Goal: Find specific page/section: Find specific page/section

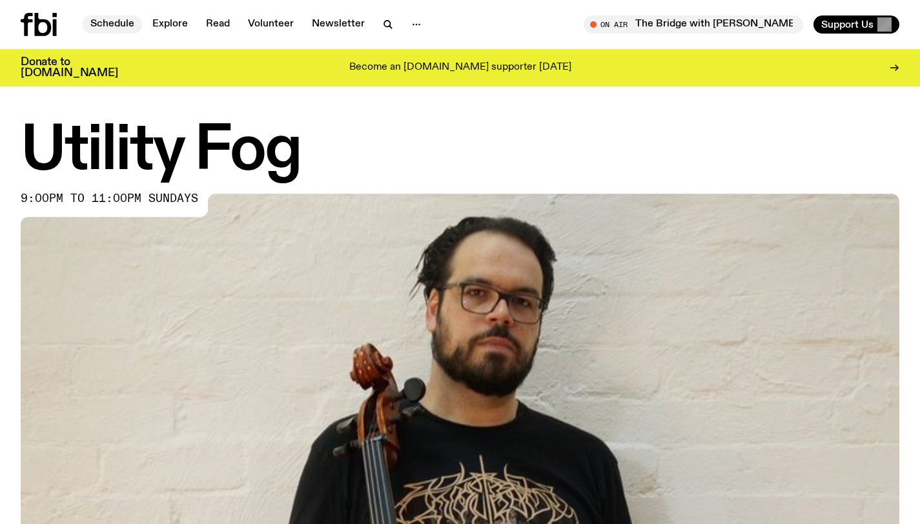
click at [110, 19] on link "Schedule" at bounding box center [112, 24] width 59 height 18
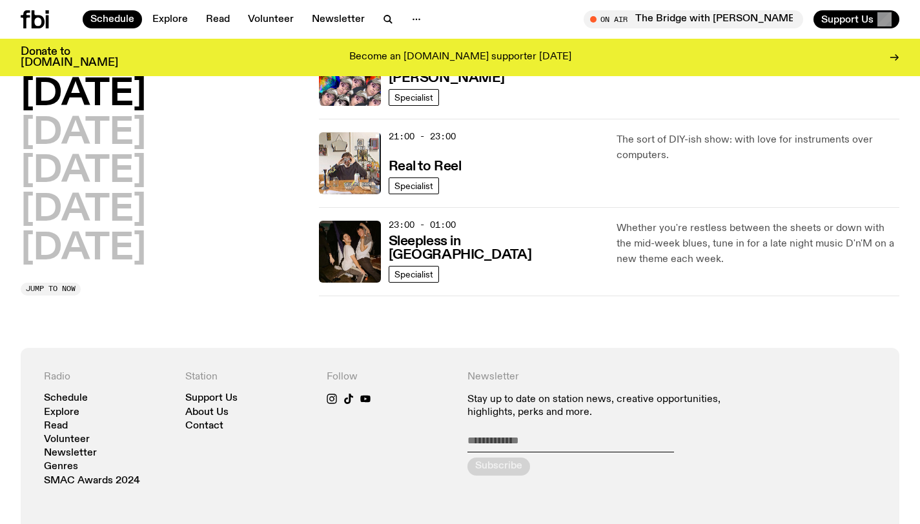
scroll to position [707, 0]
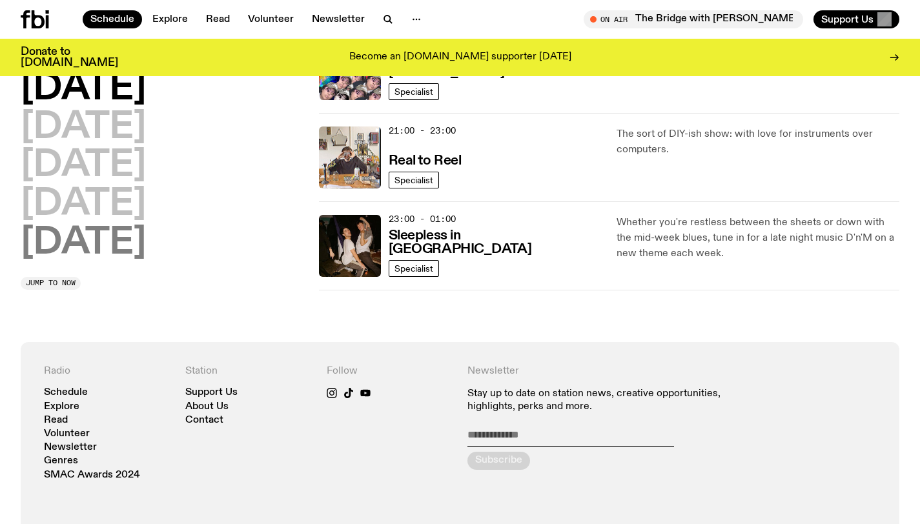
click at [116, 242] on h2 "[DATE]" at bounding box center [83, 243] width 125 height 36
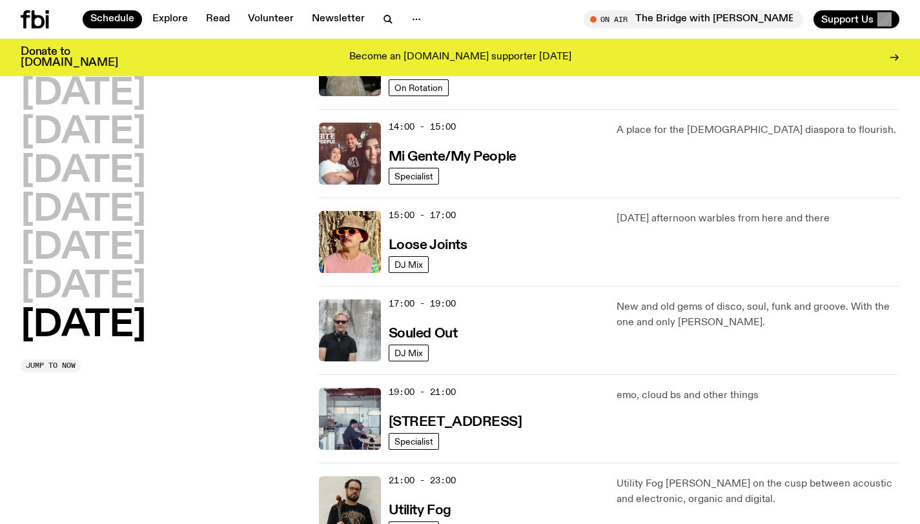
scroll to position [805, 0]
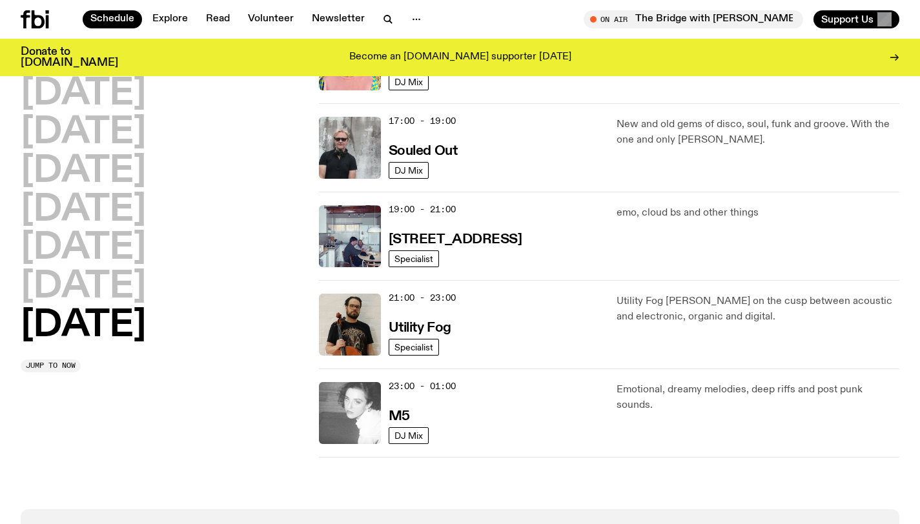
click at [361, 391] on img at bounding box center [350, 413] width 62 height 62
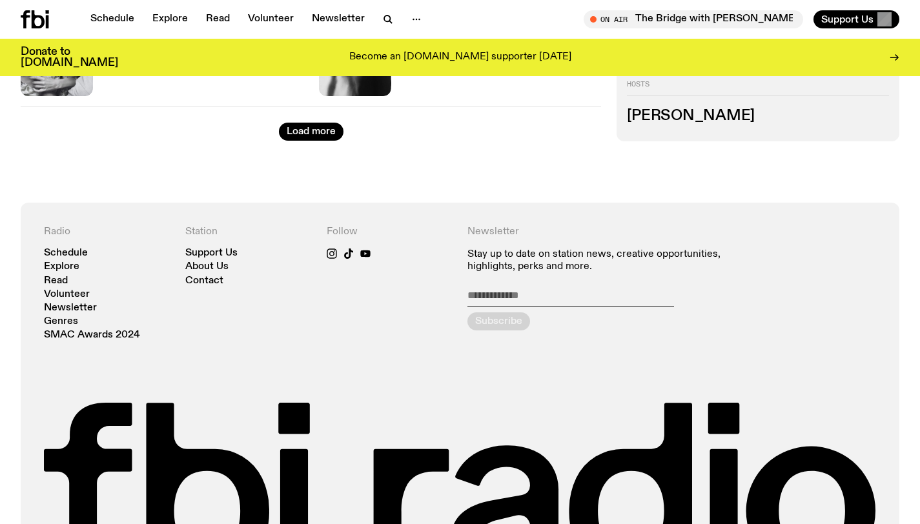
scroll to position [2062, 0]
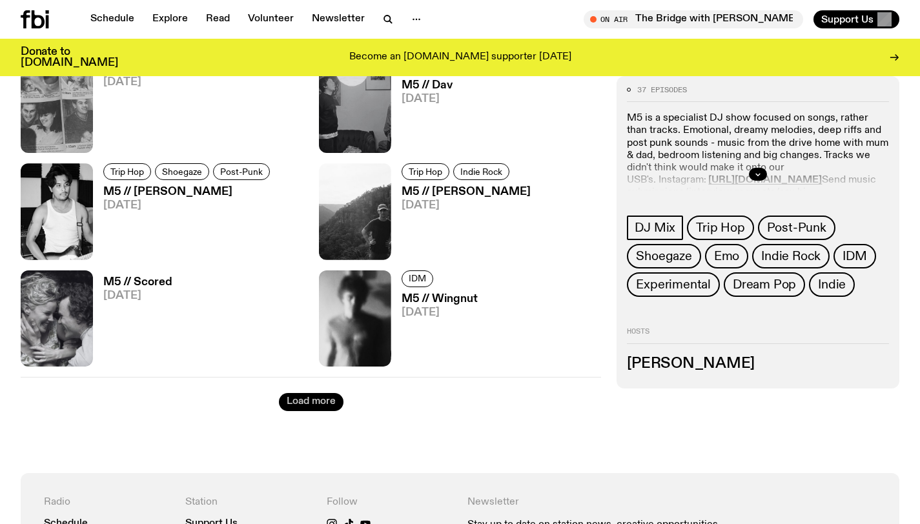
click at [295, 401] on button "Load more" at bounding box center [311, 402] width 65 height 18
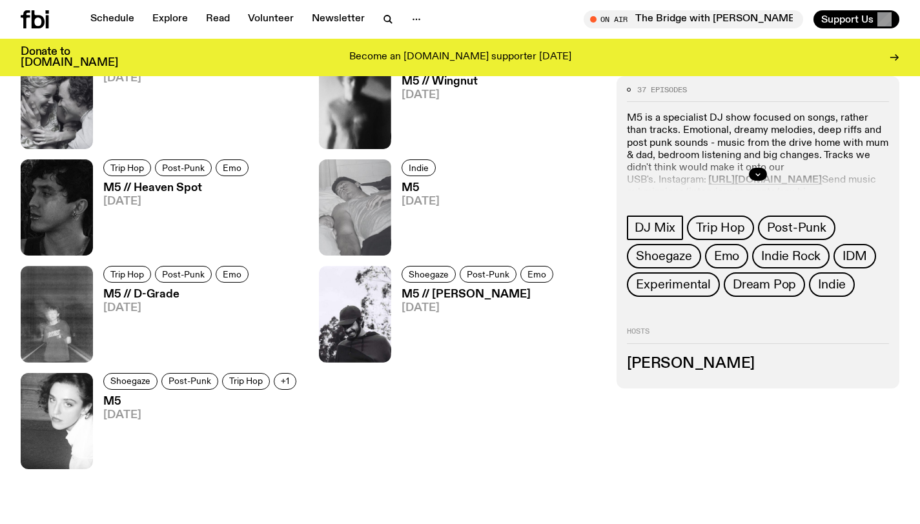
scroll to position [2277, 0]
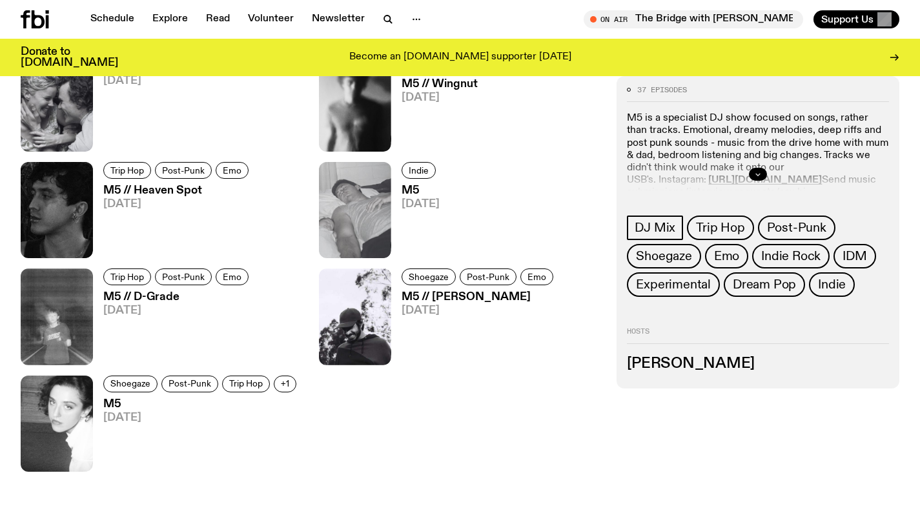
click at [758, 176] on icon "button" at bounding box center [758, 175] width 5 height 2
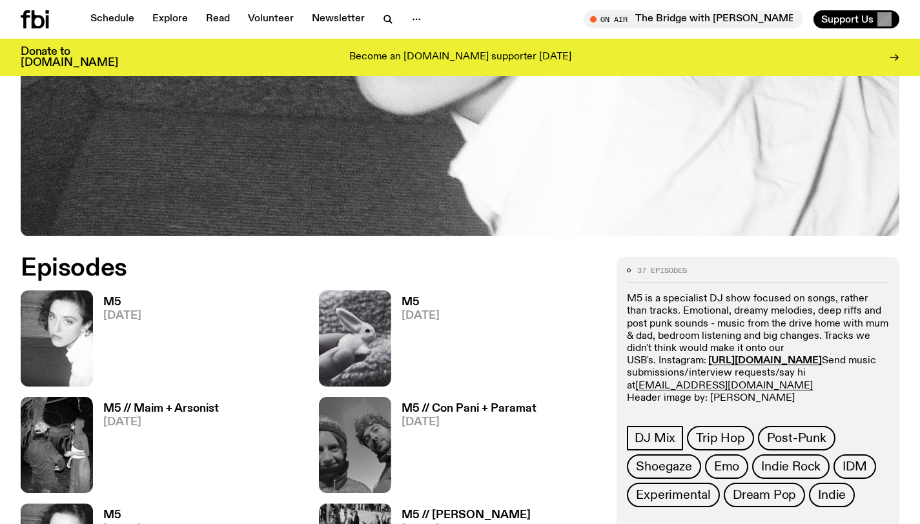
scroll to position [449, 0]
